Goal: Entertainment & Leisure: Consume media (video, audio)

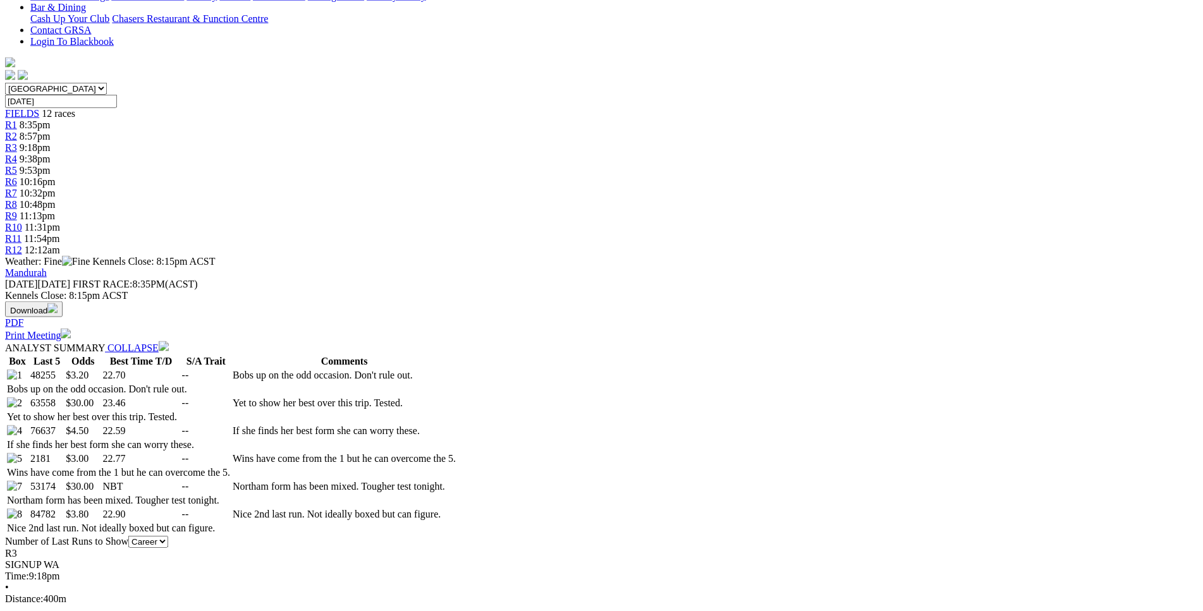
scroll to position [385, 0]
drag, startPoint x: 323, startPoint y: 523, endPoint x: 735, endPoint y: 522, distance: 411.6
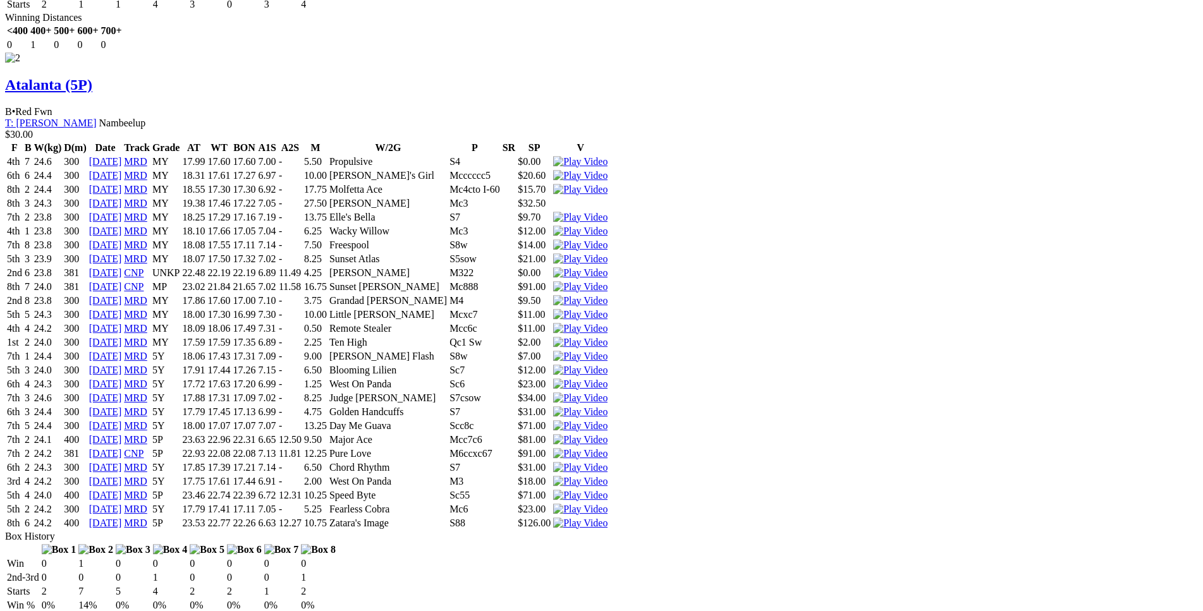
scroll to position [2061, 0]
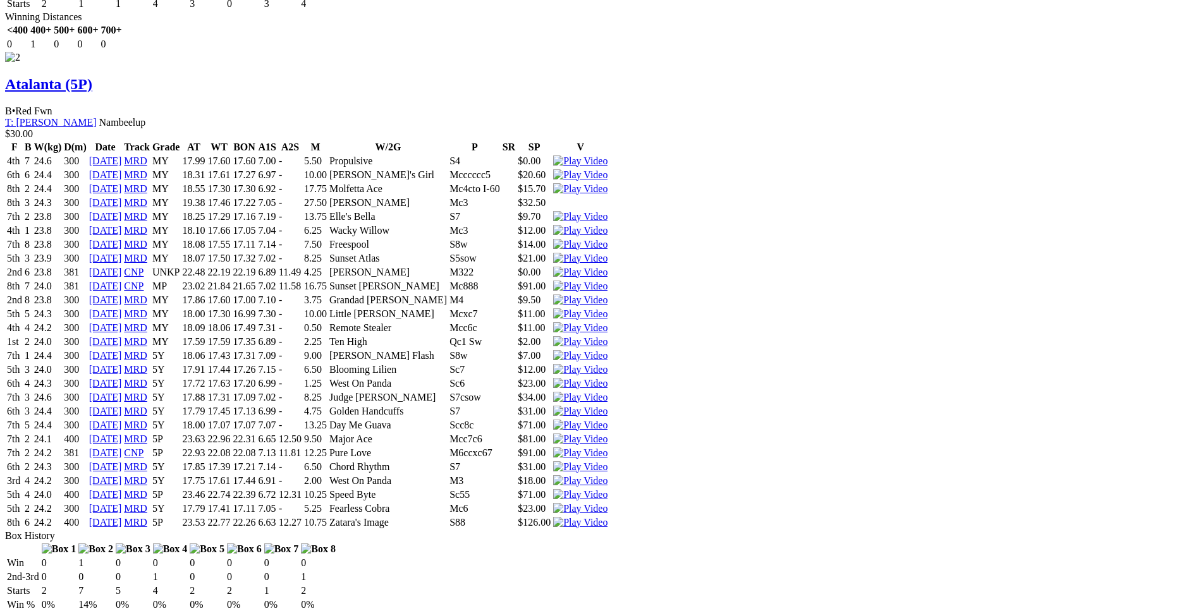
drag, startPoint x: 281, startPoint y: 156, endPoint x: 726, endPoint y: 156, distance: 445.1
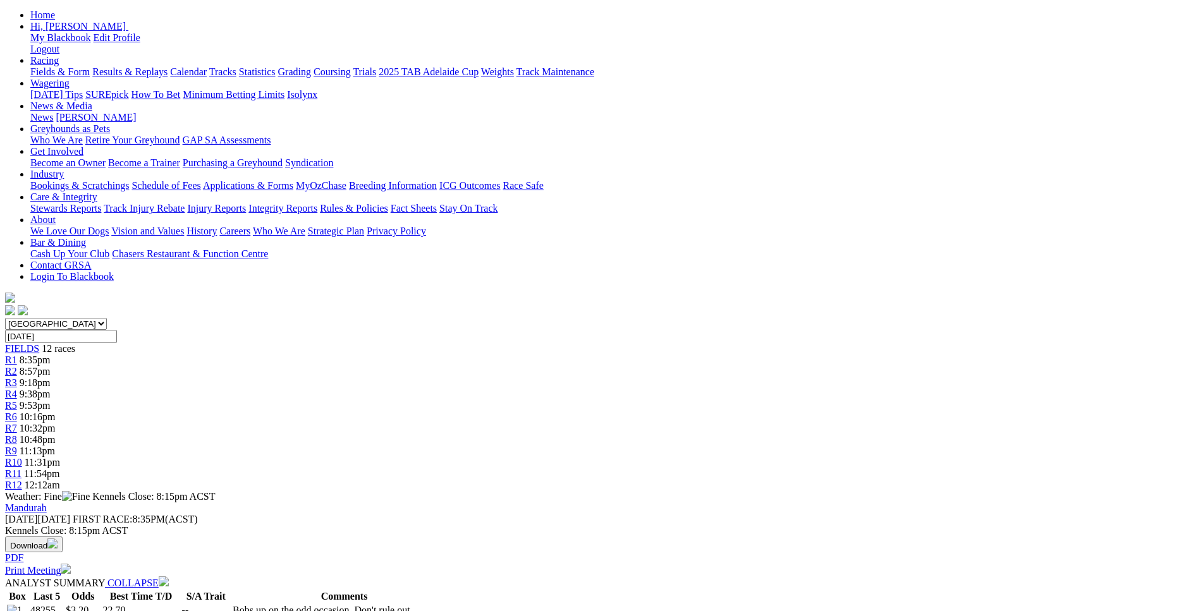
scroll to position [0, 0]
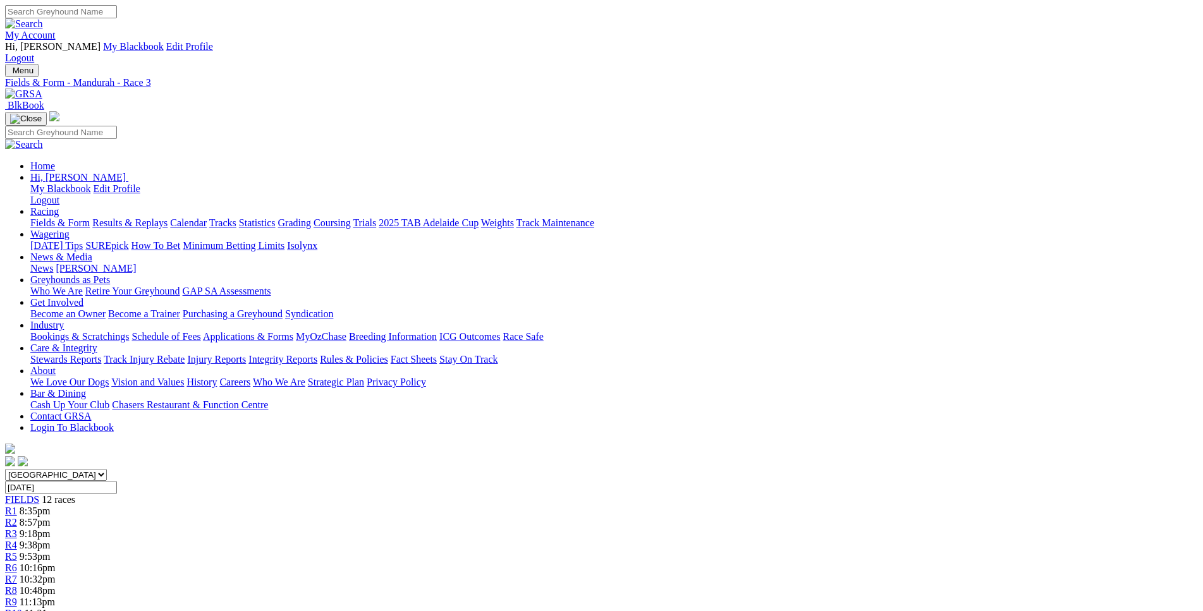
click at [17, 540] on link "R4" at bounding box center [11, 545] width 12 height 11
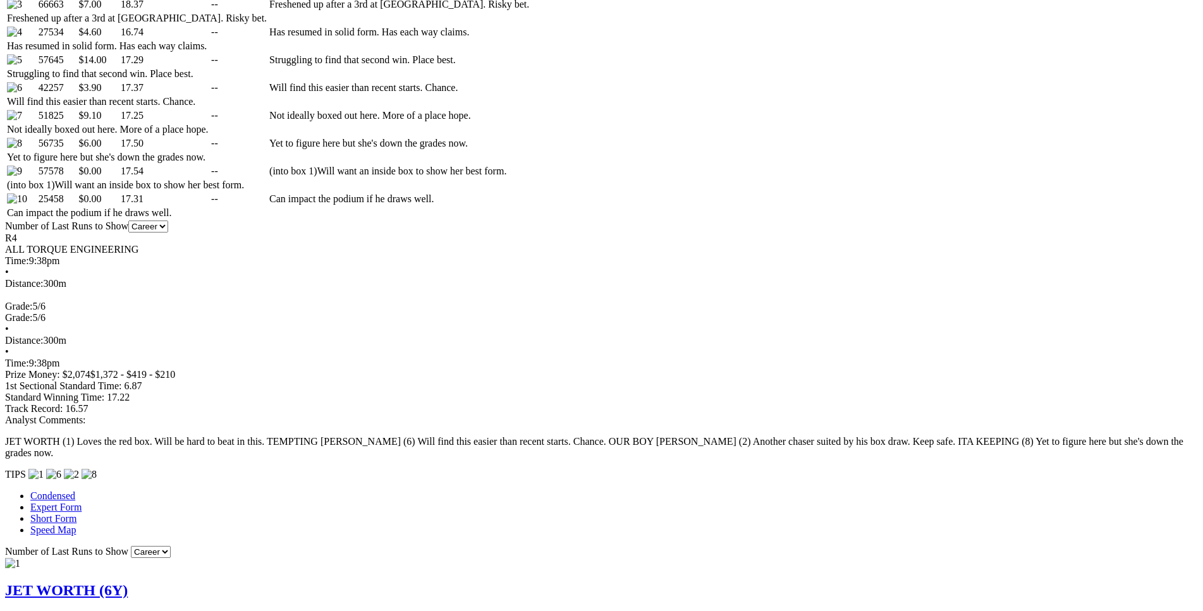
scroll to position [696, 0]
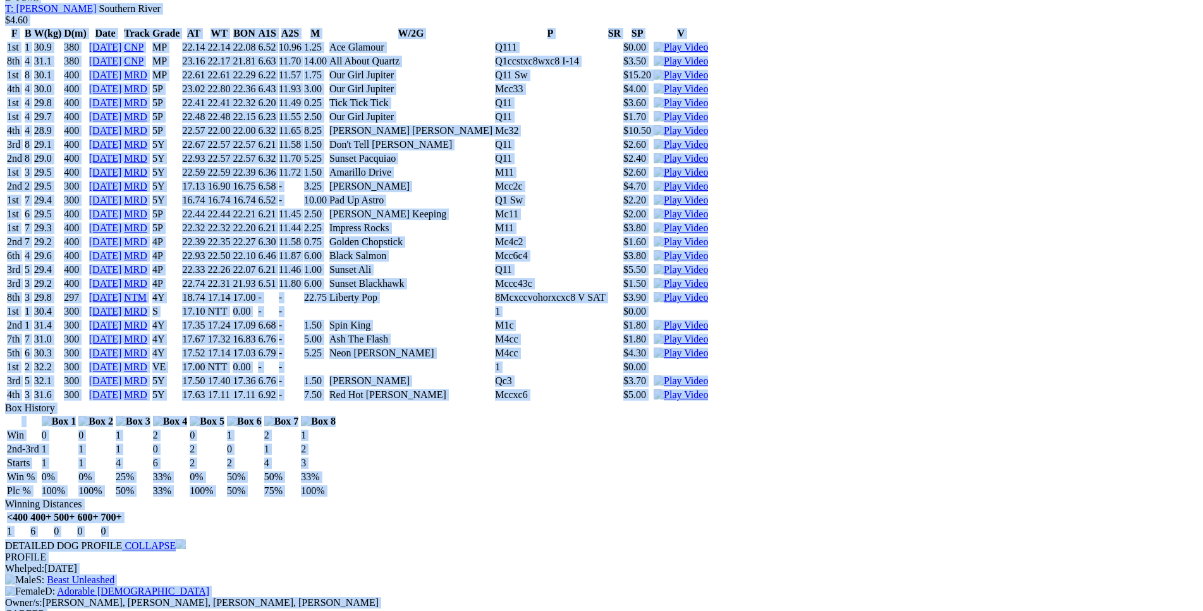
scroll to position [5661, 0]
drag, startPoint x: 183, startPoint y: 61, endPoint x: 995, endPoint y: 345, distance: 859.7
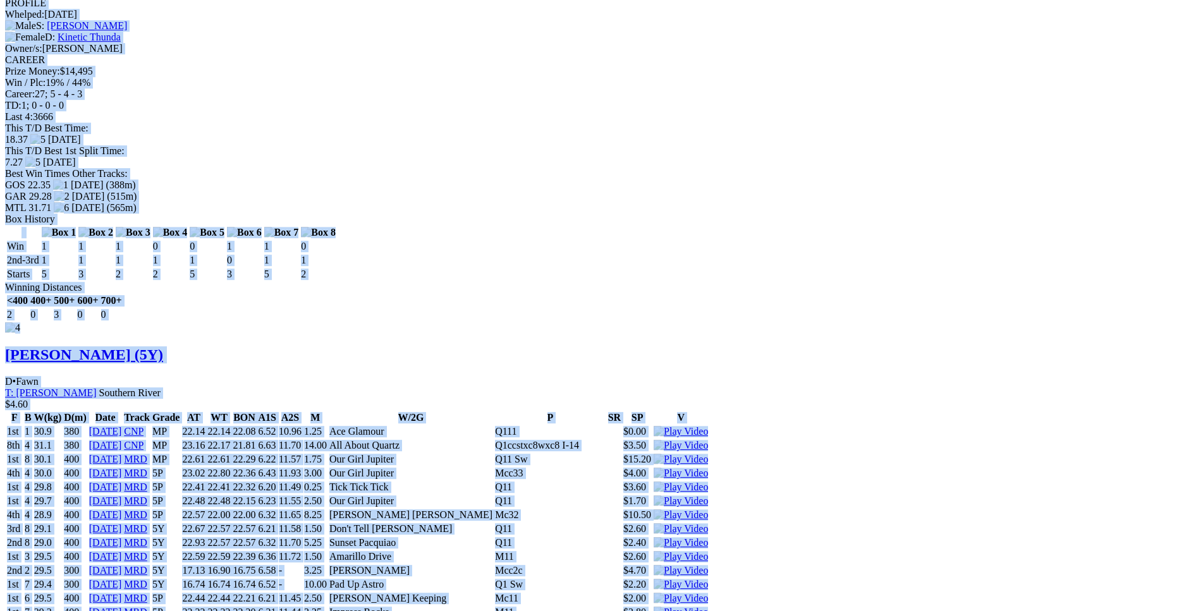
scroll to position [5275, 0]
copy div "JET WORTH (6Y) D • Black T: [PERSON_NAME] $2.60 F B W(kg) D(m) Date Track Grade…"
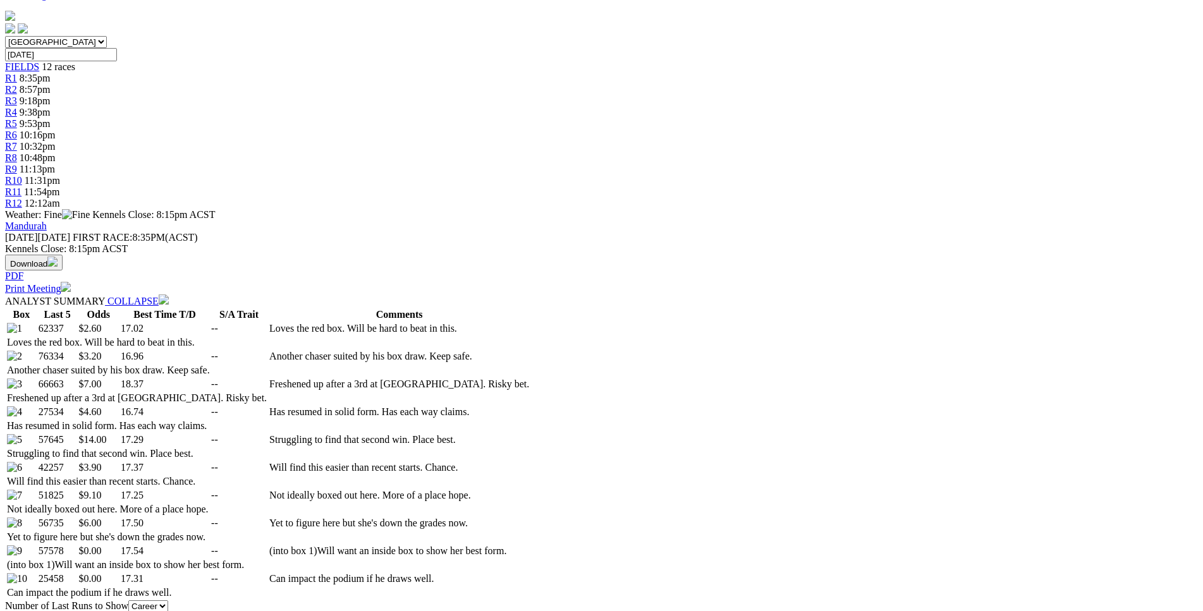
scroll to position [580, 0]
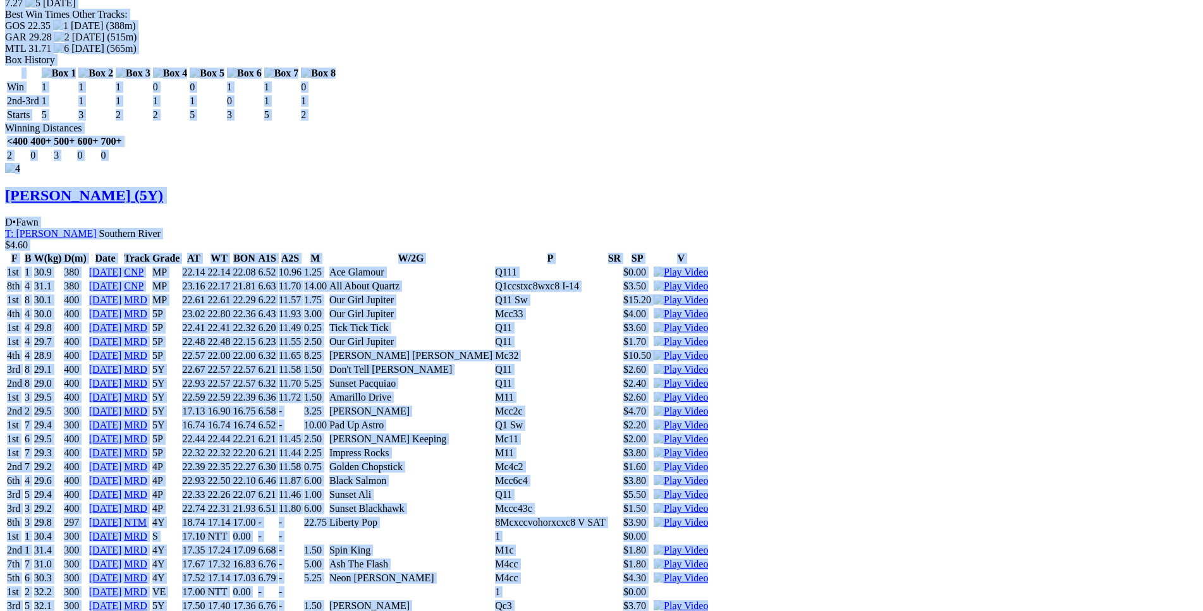
drag, startPoint x: 185, startPoint y: 171, endPoint x: 771, endPoint y: 274, distance: 595.2
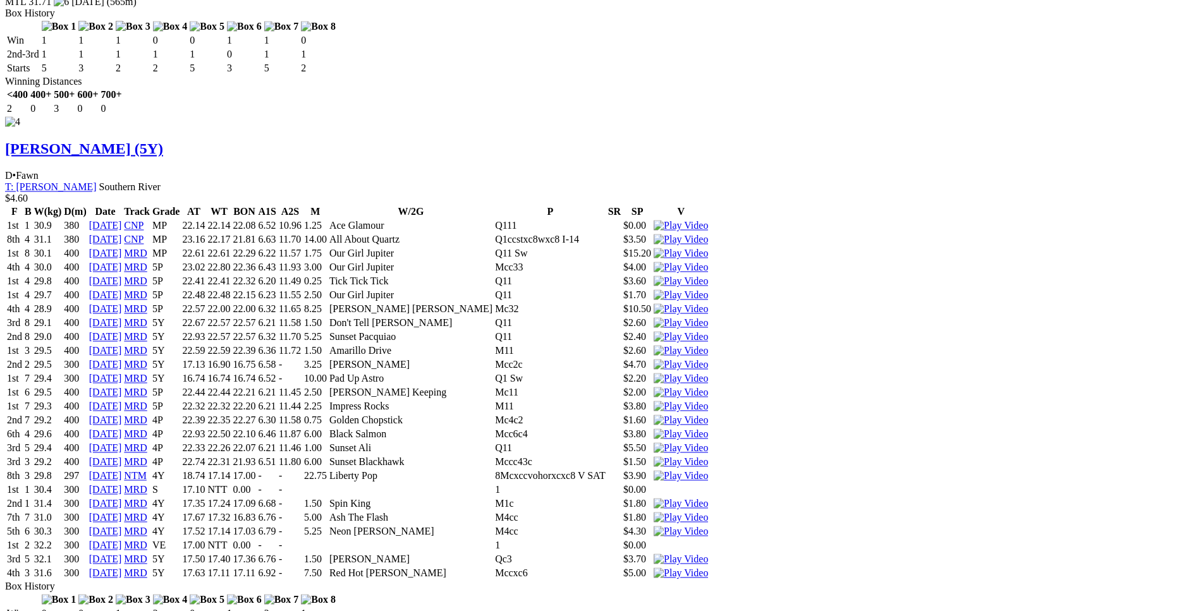
scroll to position [5480, 0]
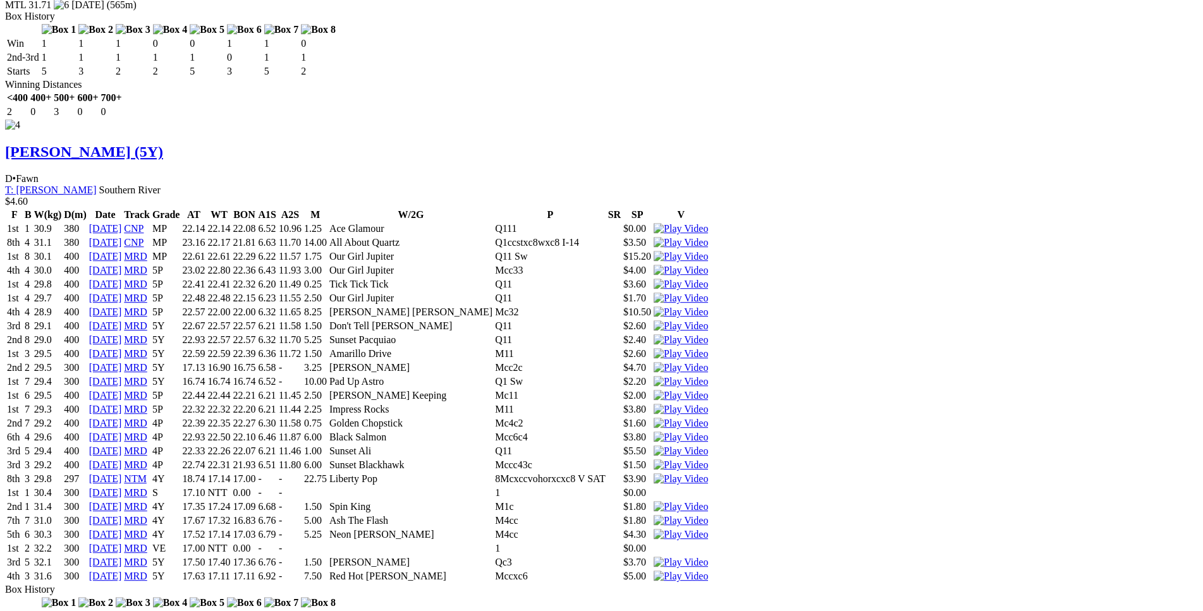
scroll to position [0, 0]
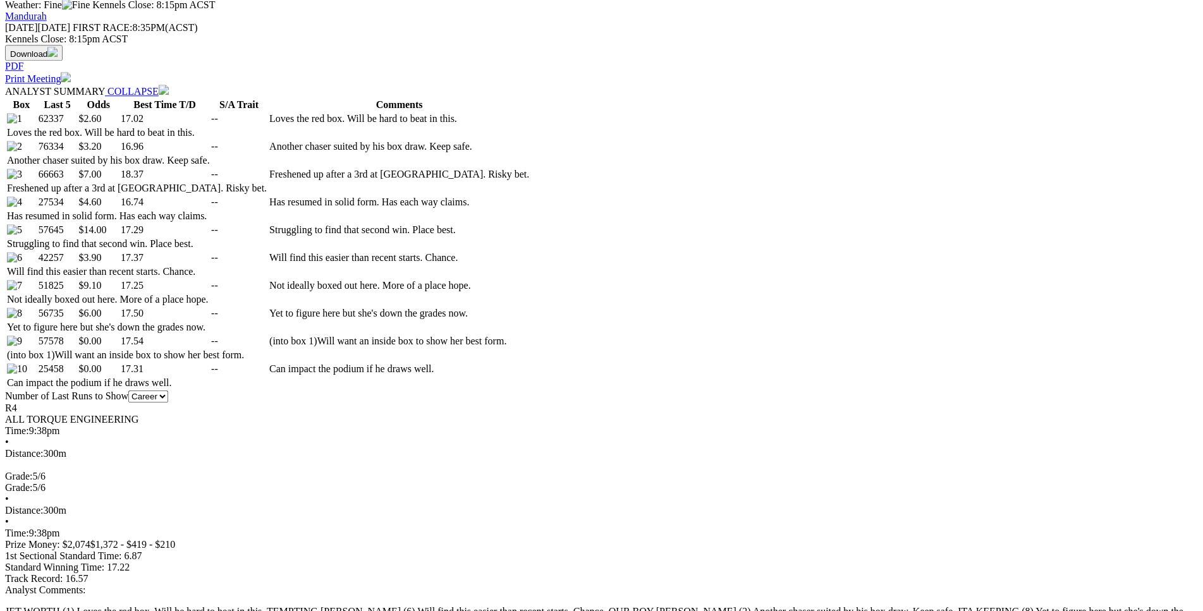
scroll to position [644, 0]
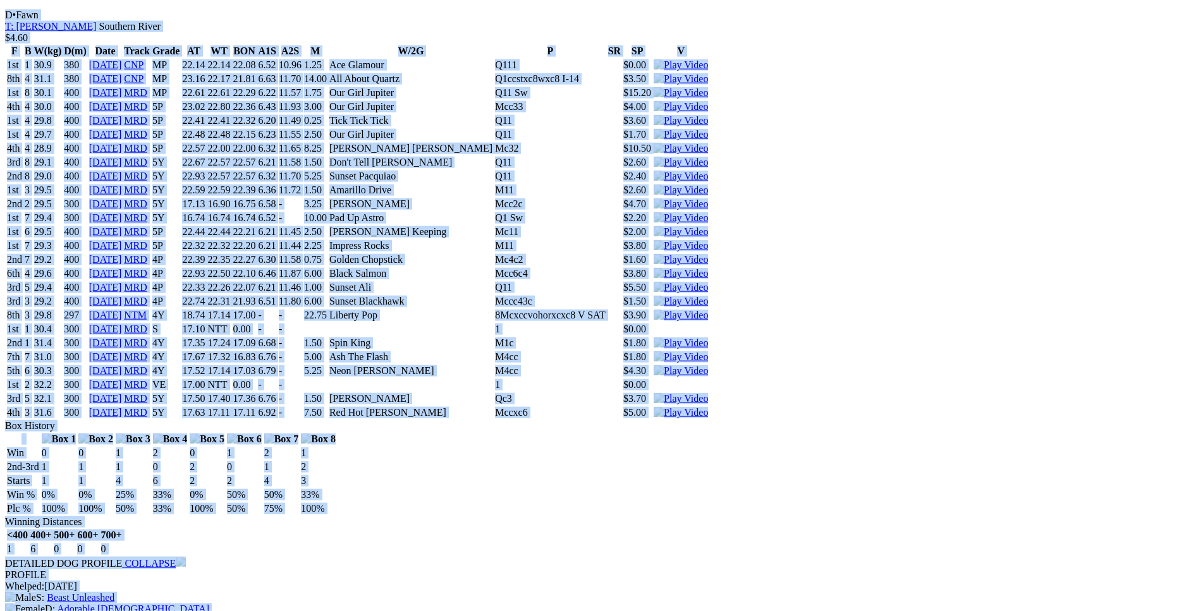
scroll to position [5674, 0]
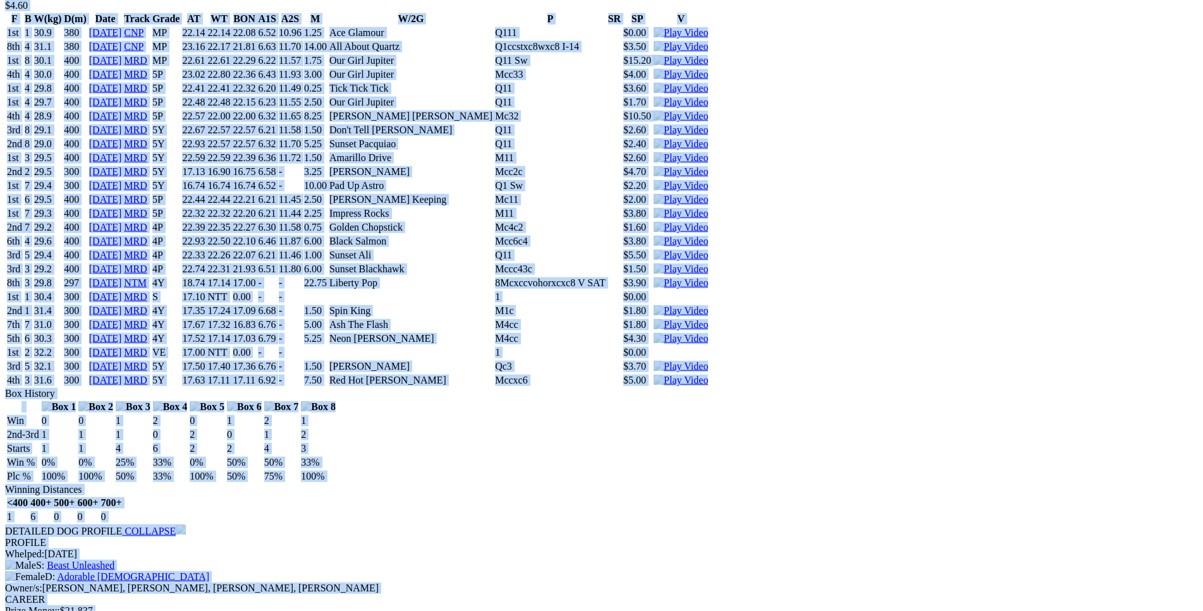
drag, startPoint x: 185, startPoint y: 102, endPoint x: 978, endPoint y: 326, distance: 823.9
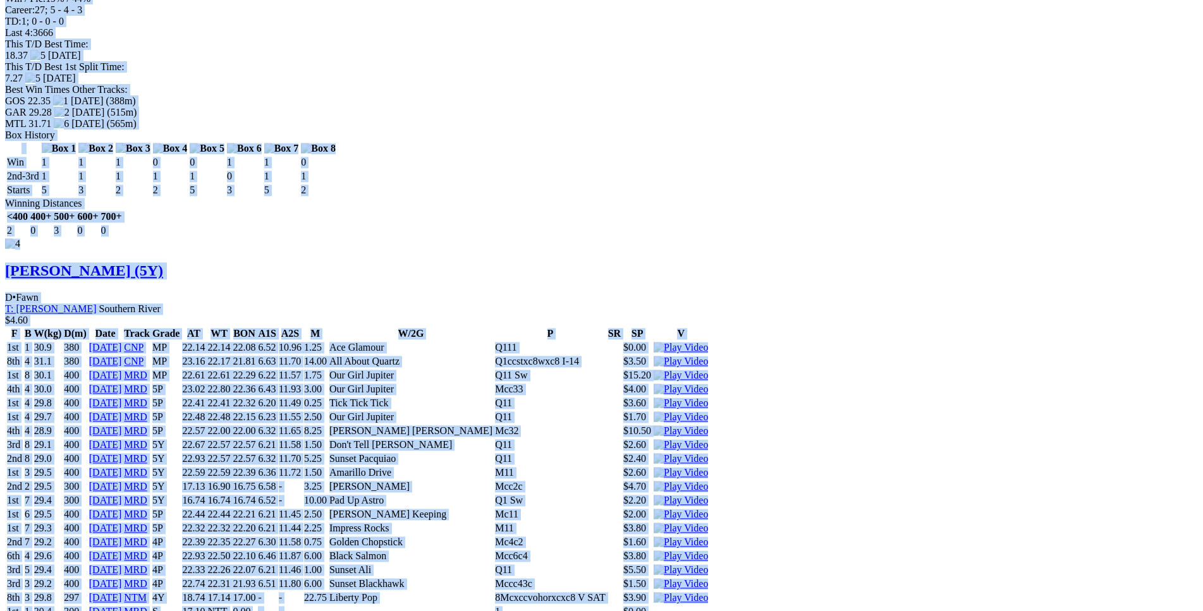
scroll to position [5353, 0]
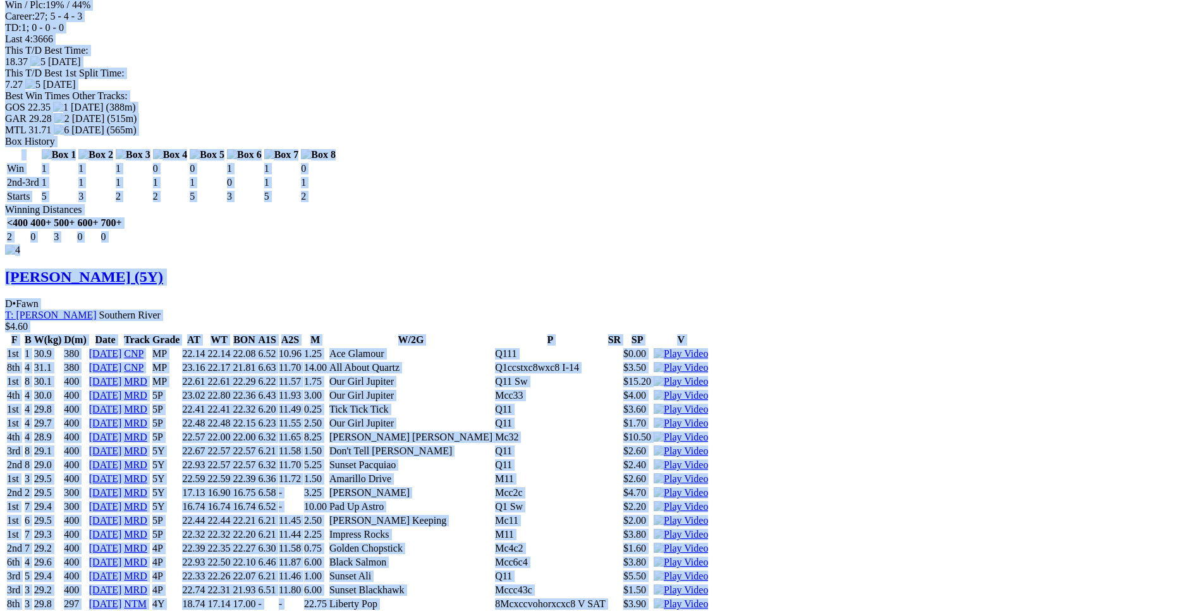
copy div "JET WORTH (6Y) D • Black T: Ricky Valenti Barragup $2.60 F B W(kg) D(m) Date Tr…"
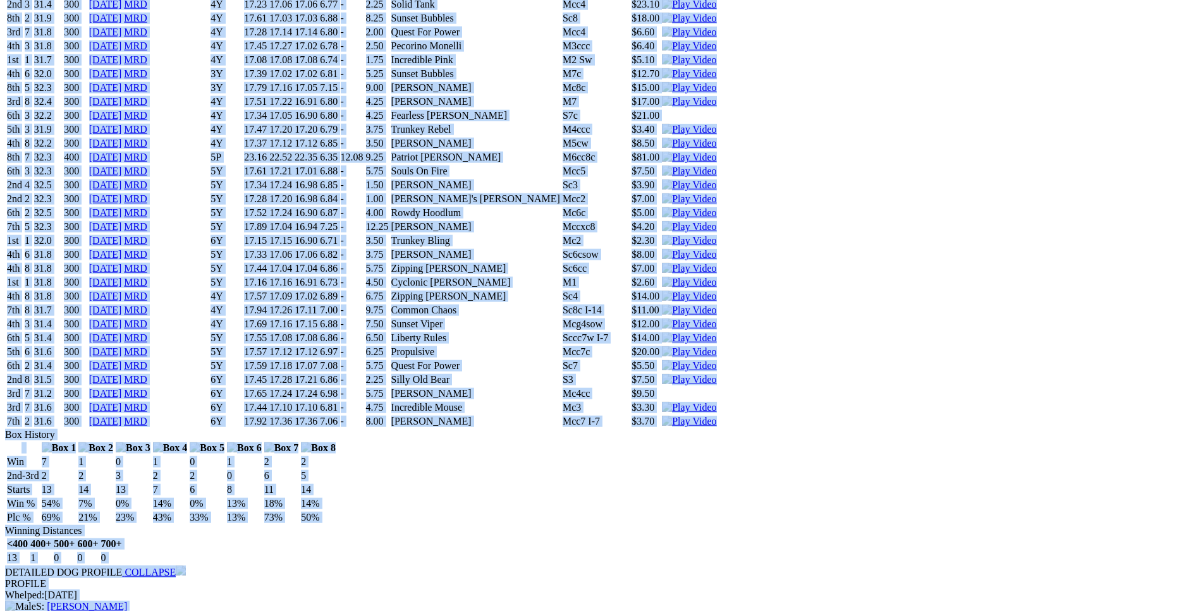
scroll to position [0, 0]
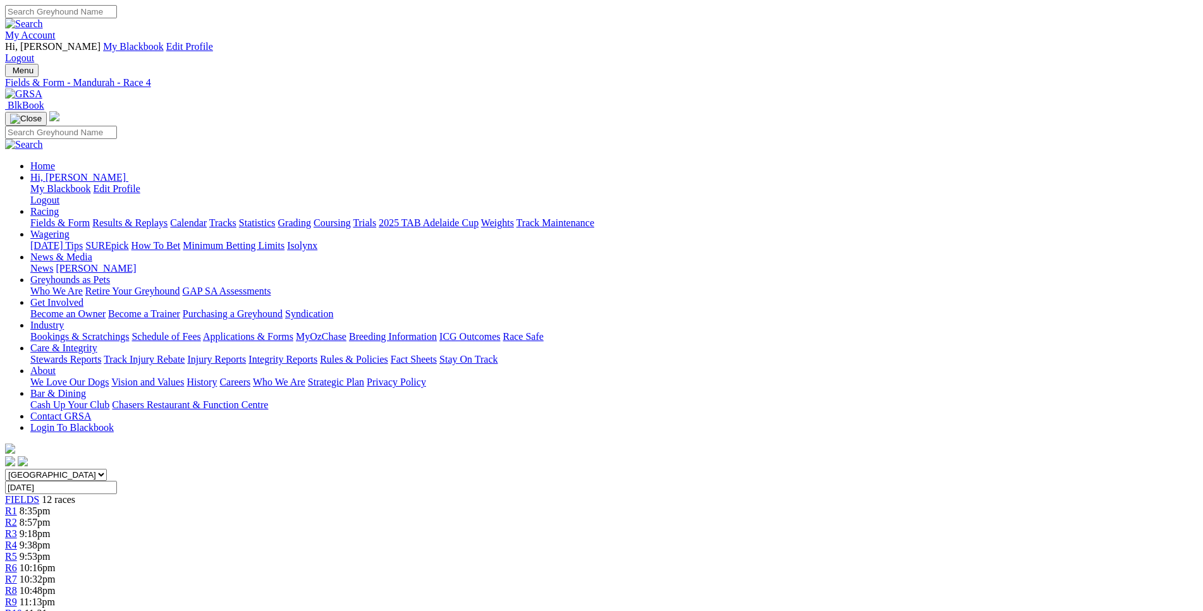
click at [17, 551] on span "R5" at bounding box center [11, 556] width 12 height 11
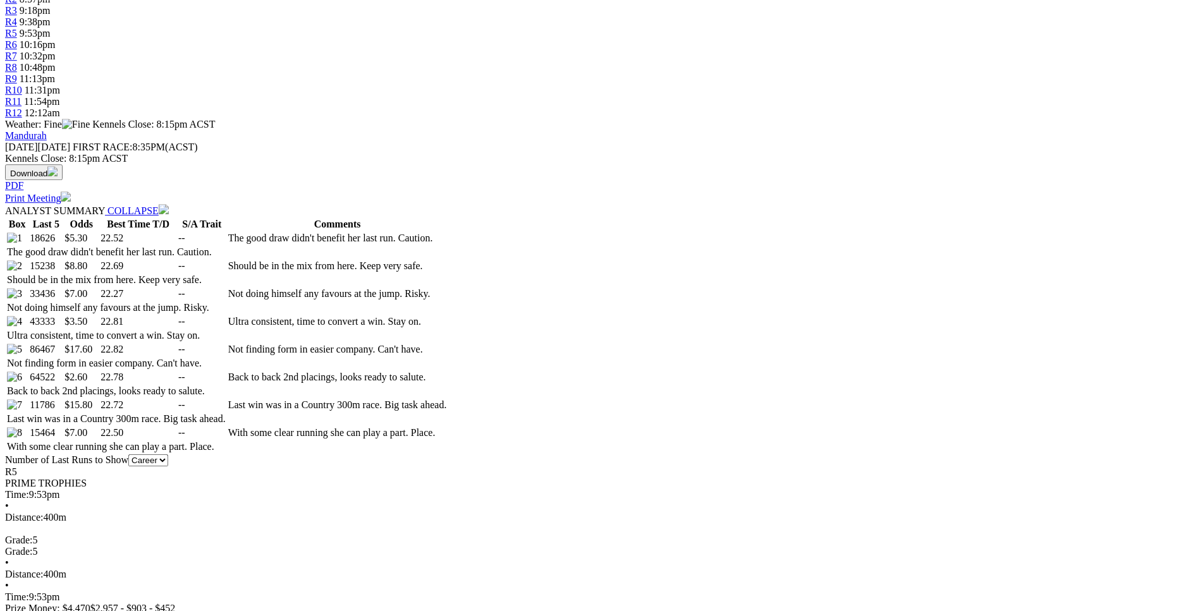
scroll to position [645, 0]
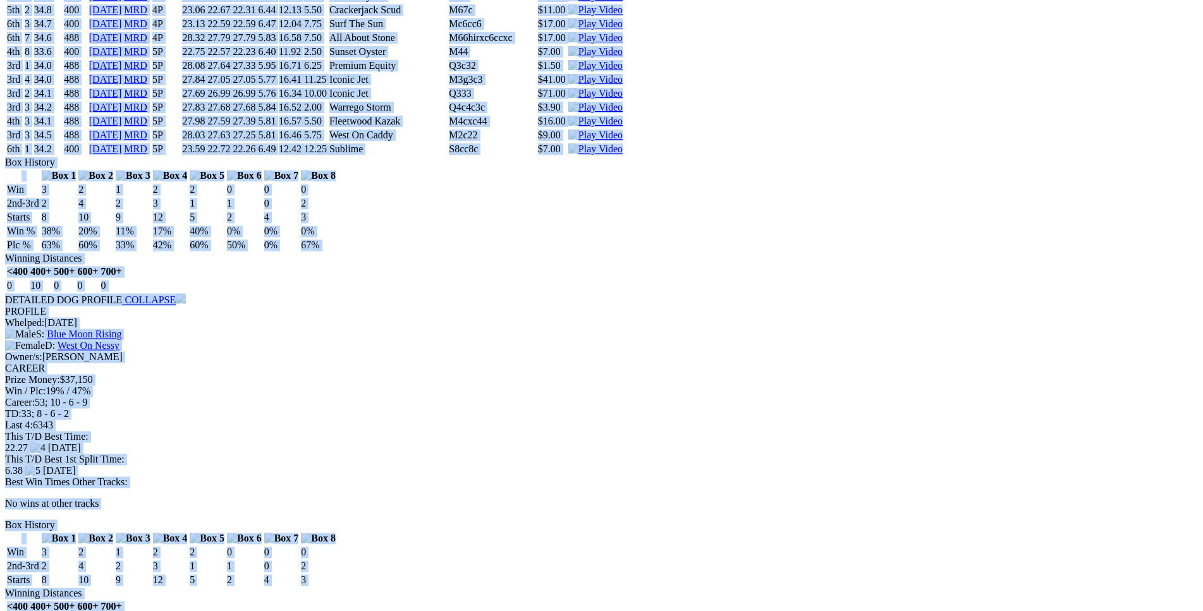
scroll to position [4515, 0]
drag, startPoint x: 185, startPoint y: 61, endPoint x: 1003, endPoint y: 424, distance: 895.7
copy div "Lil Bit Warped (5P) B • Black T: David Hobby Nambeelup $5.30 F B W(kg) D(m) Dat…"
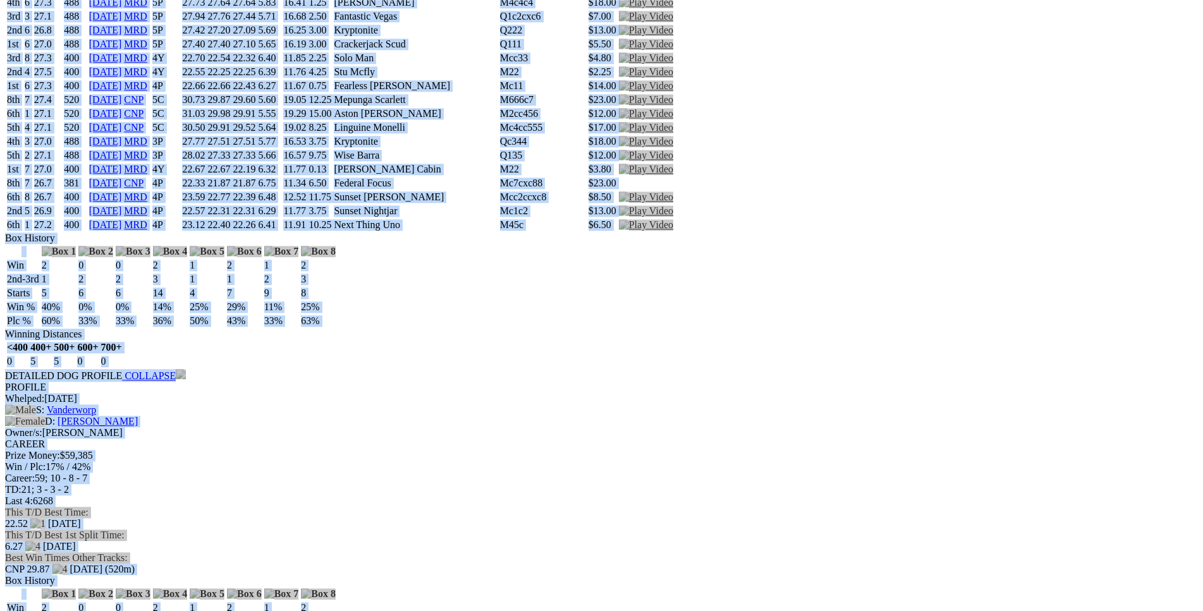
scroll to position [0, 0]
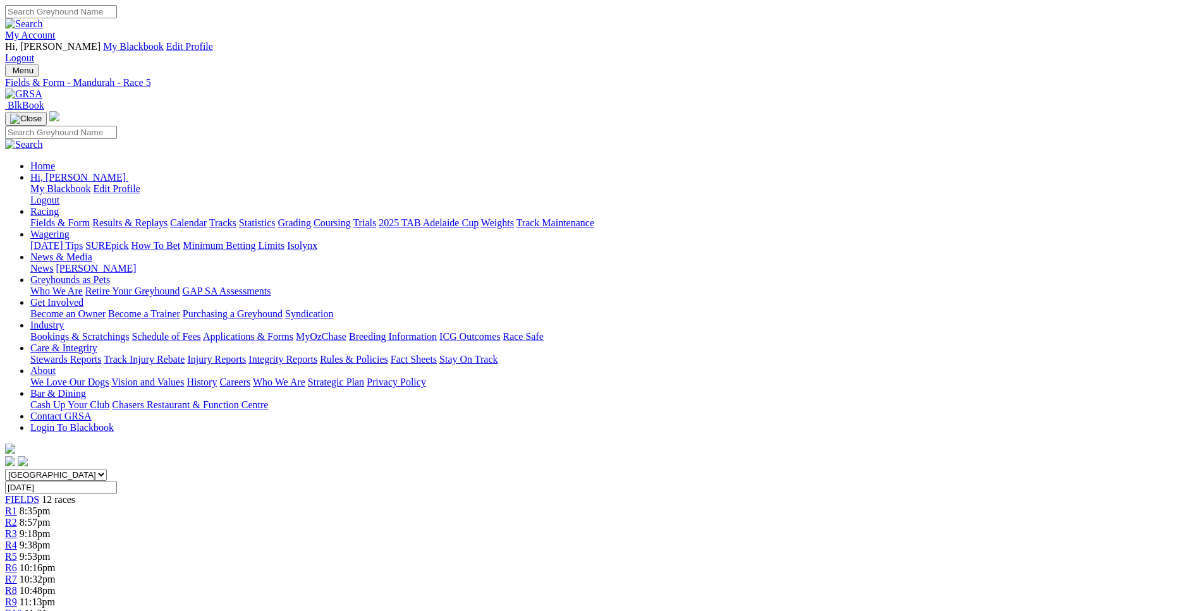
click at [17, 563] on link "R6" at bounding box center [11, 568] width 12 height 11
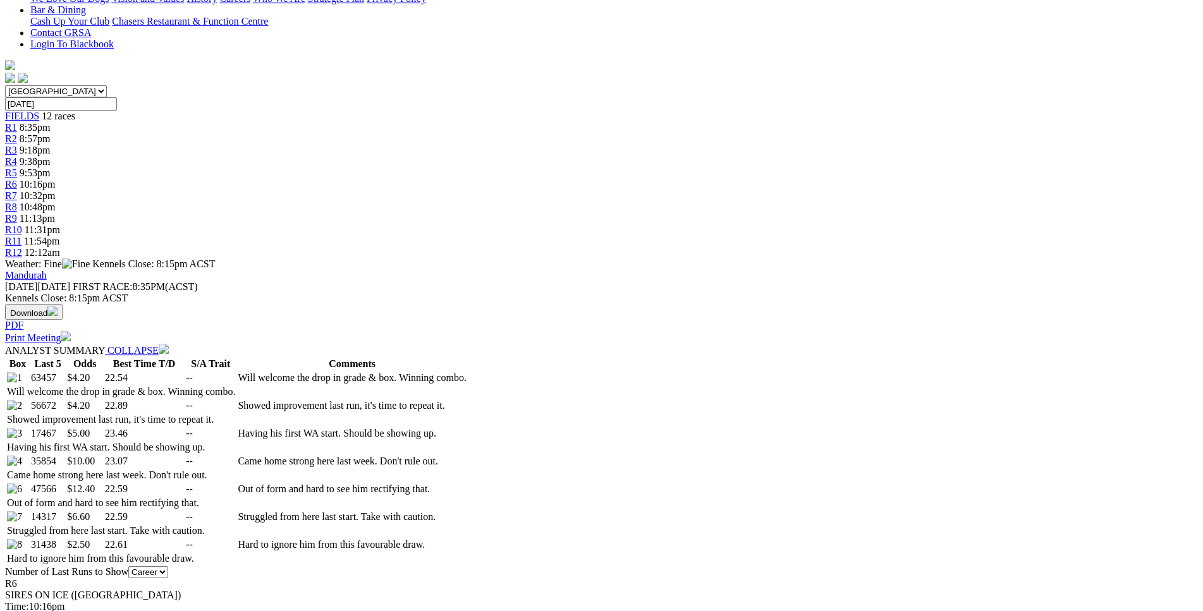
scroll to position [386, 0]
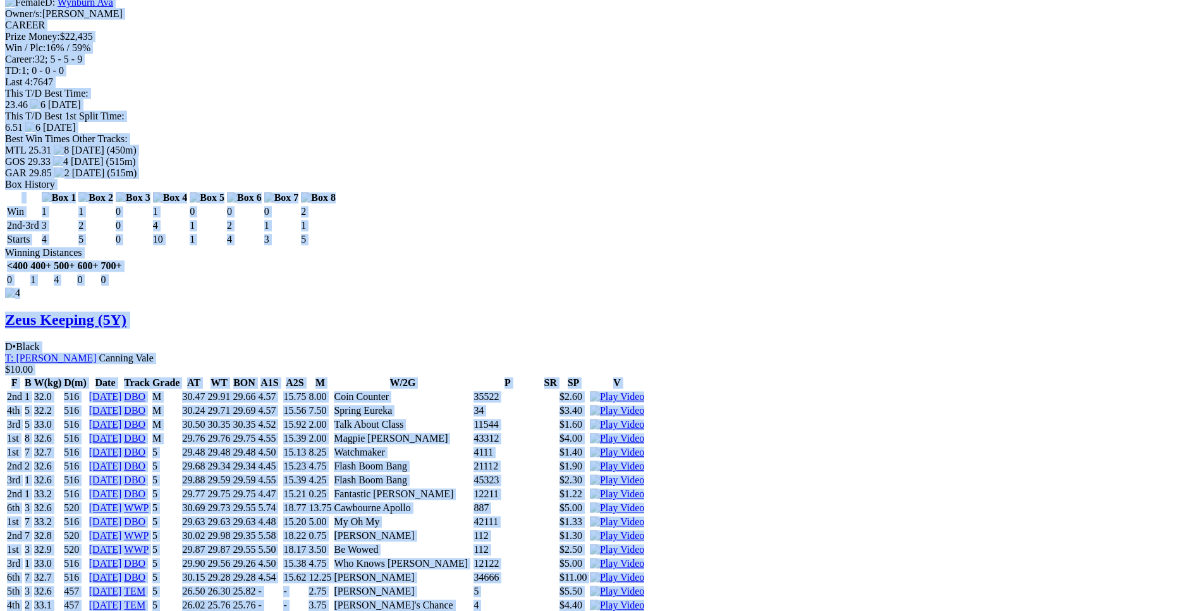
scroll to position [5288, 0]
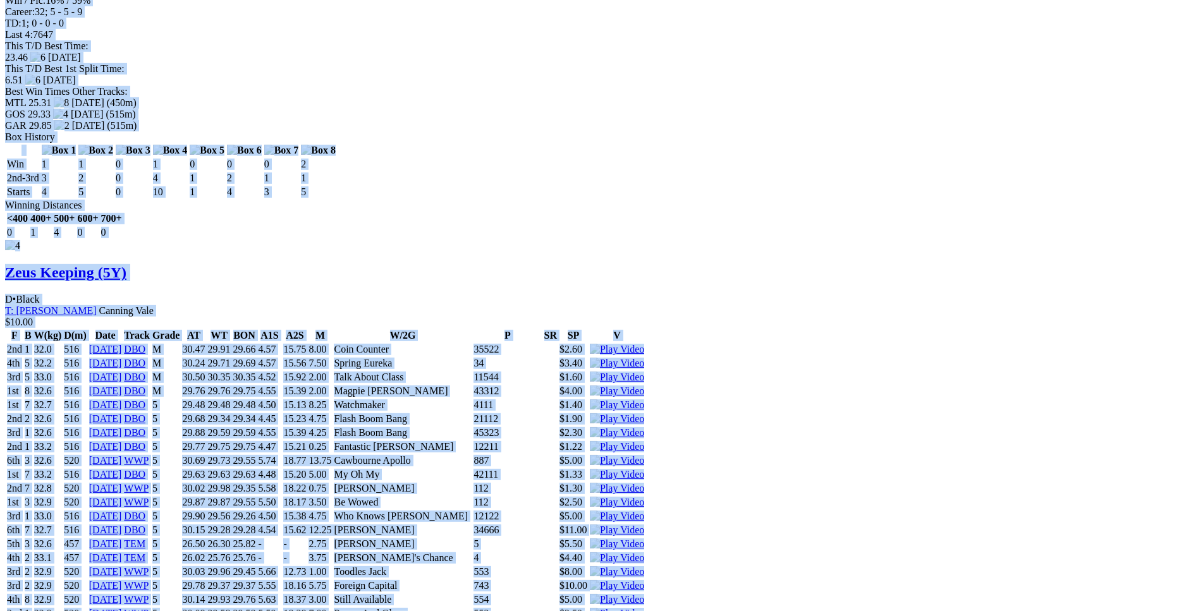
drag, startPoint x: 182, startPoint y: 297, endPoint x: 1002, endPoint y: 310, distance: 820.2
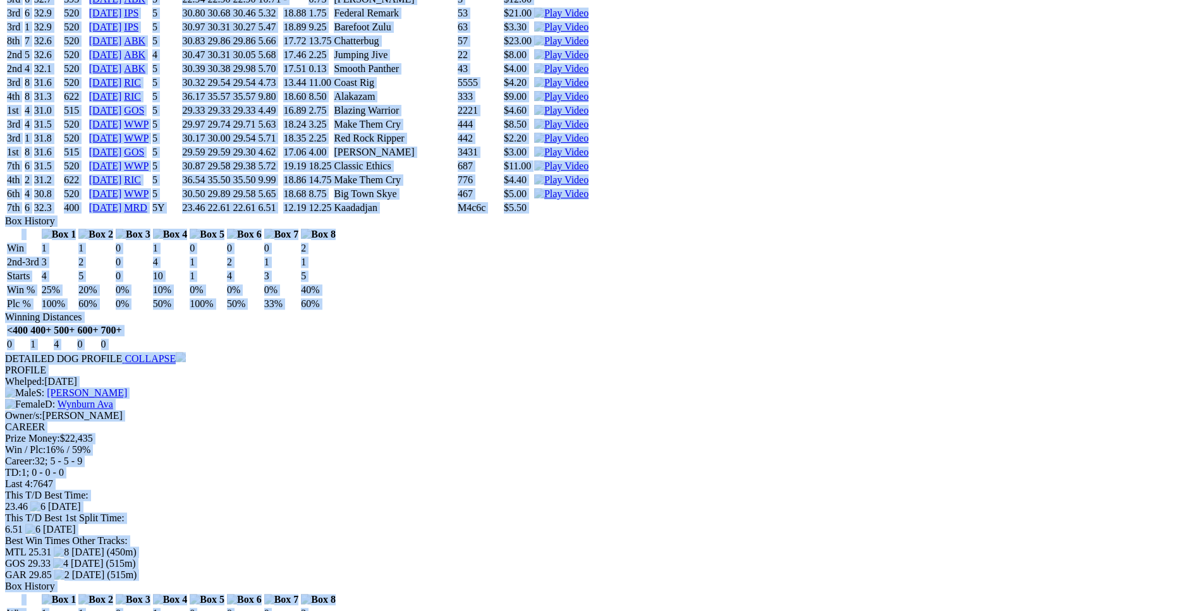
scroll to position [4837, 0]
copy div "Esperance Ace (4Y) D • Brindle T: Justin Wood Nambeelup $4.20 F B W(kg) D(m) Da…"
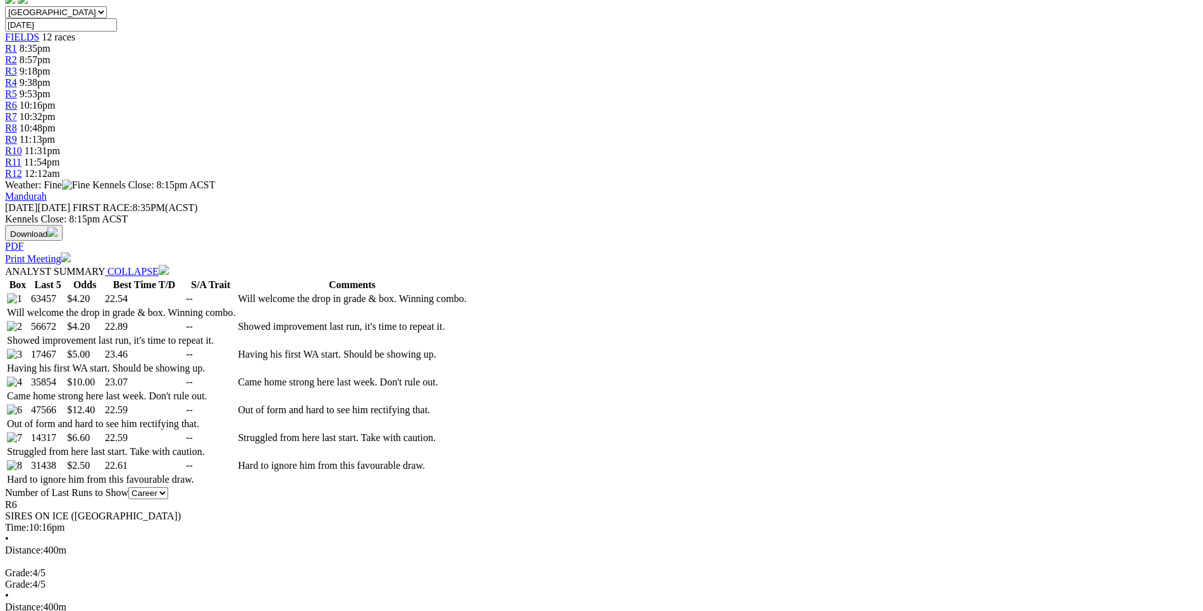
scroll to position [0, 0]
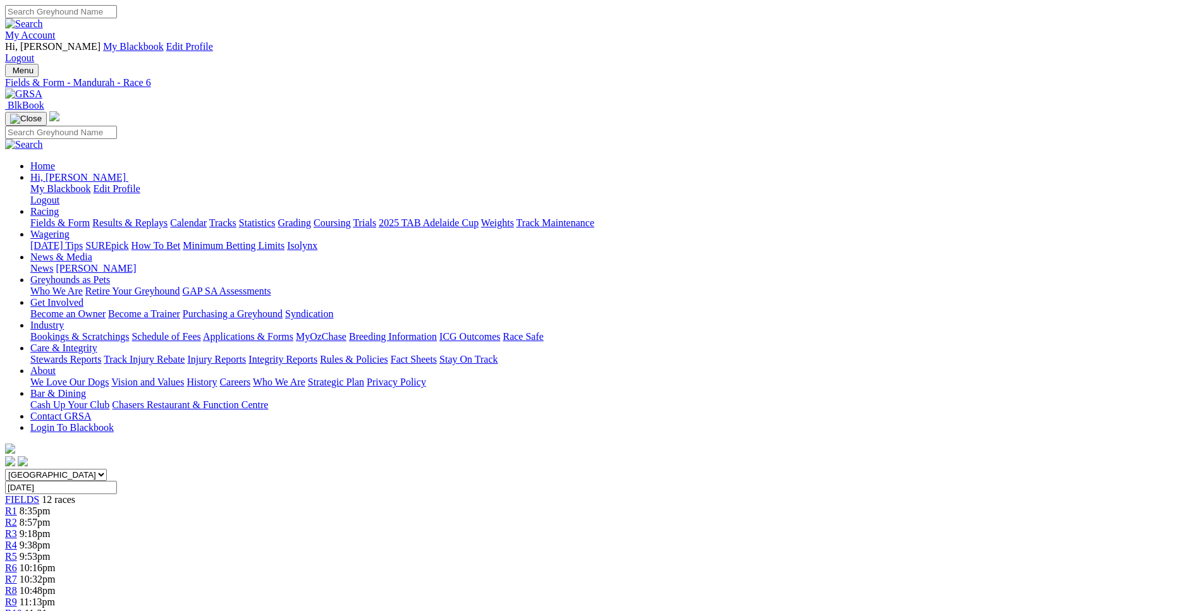
click at [17, 574] on span "R7" at bounding box center [11, 579] width 12 height 11
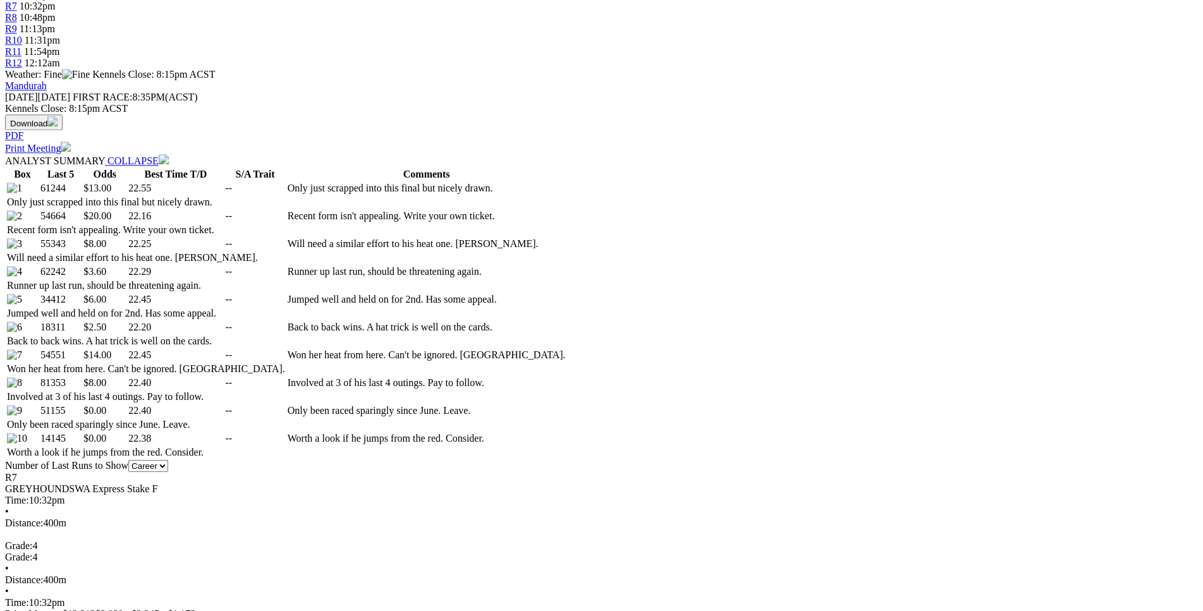
scroll to position [580, 0]
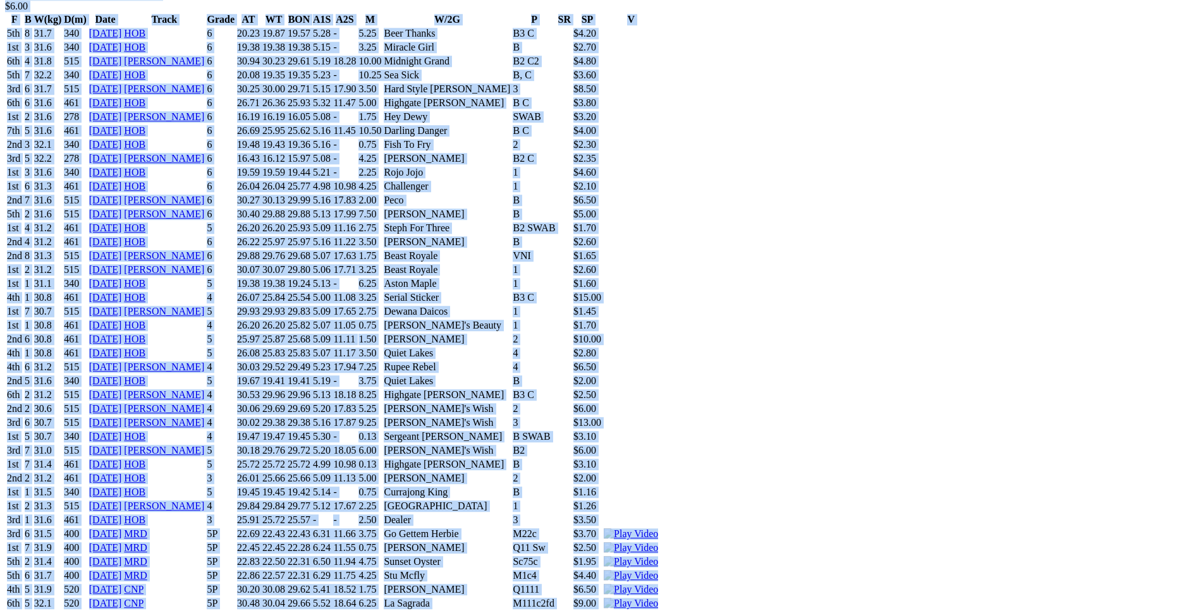
scroll to position [7351, 0]
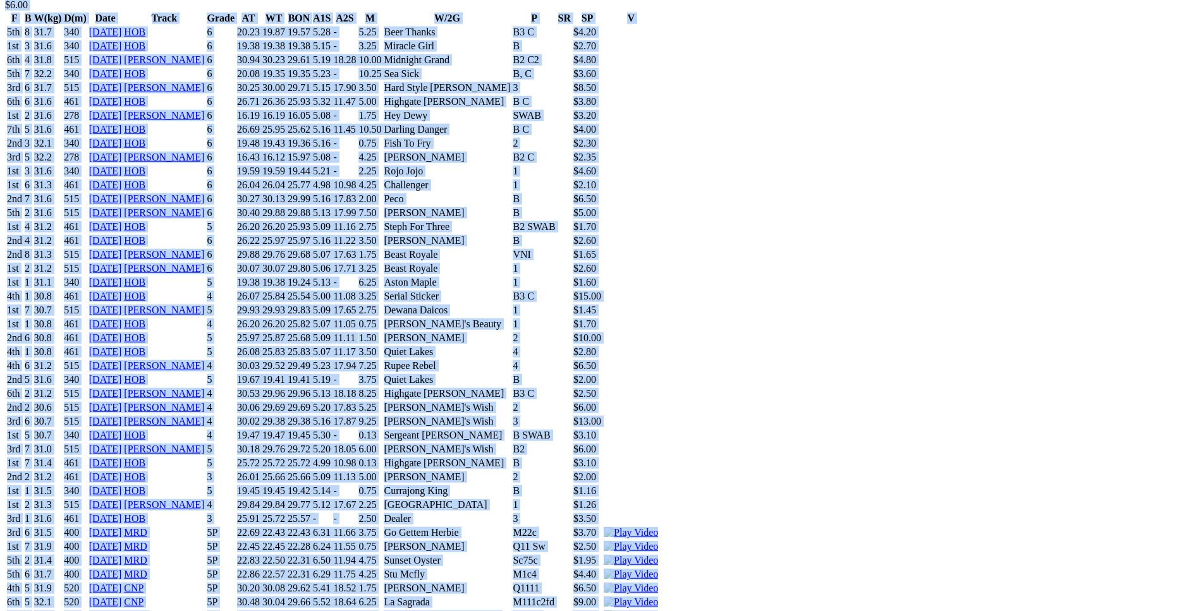
drag, startPoint x: 190, startPoint y: 167, endPoint x: 1007, endPoint y: 176, distance: 816.4
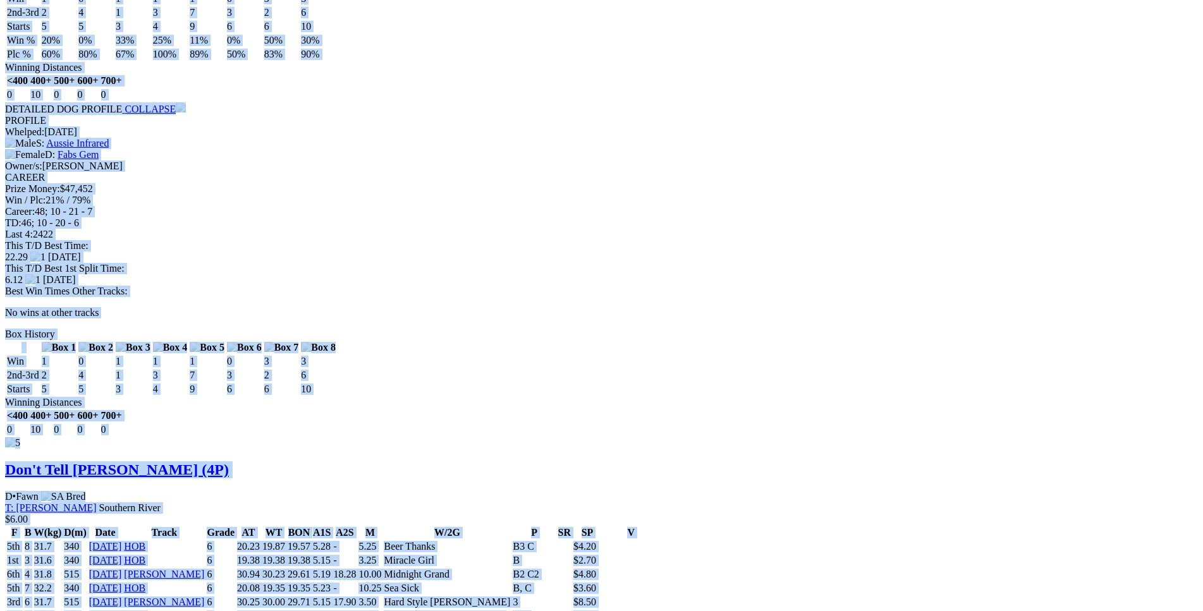
scroll to position [6836, 0]
copy div "Fearless Parker (4P) D • Brindle T: Trevor Augustin Parklands $13.00 F B W(kg) …"
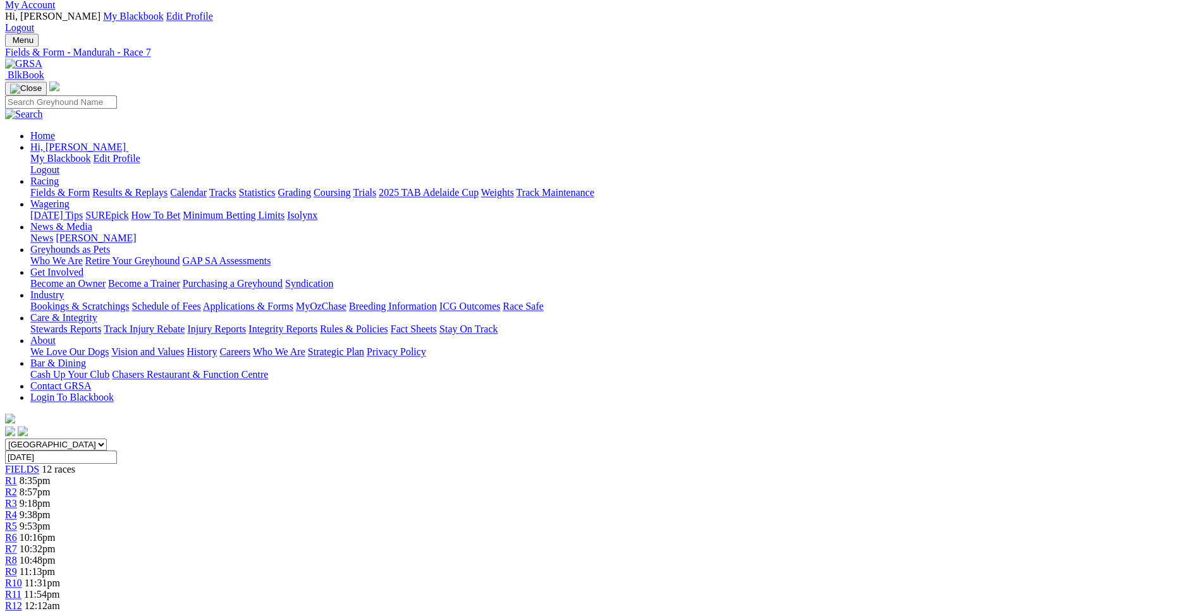
scroll to position [0, 0]
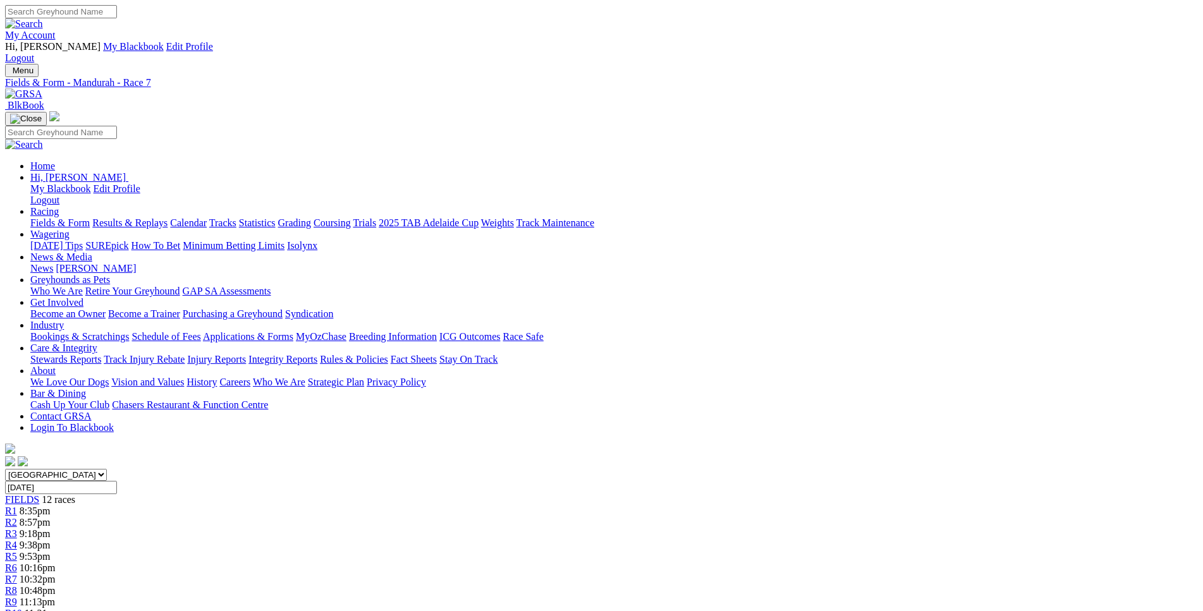
click at [51, 540] on span "9:38pm" at bounding box center [35, 545] width 31 height 11
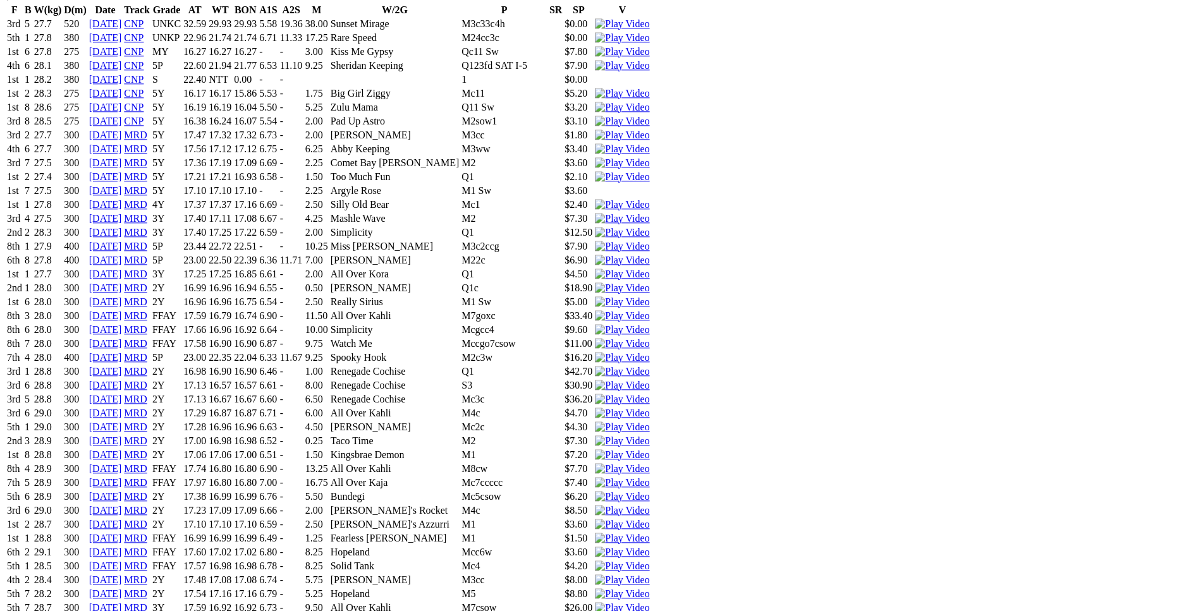
scroll to position [3223, 0]
